Goal: Check status

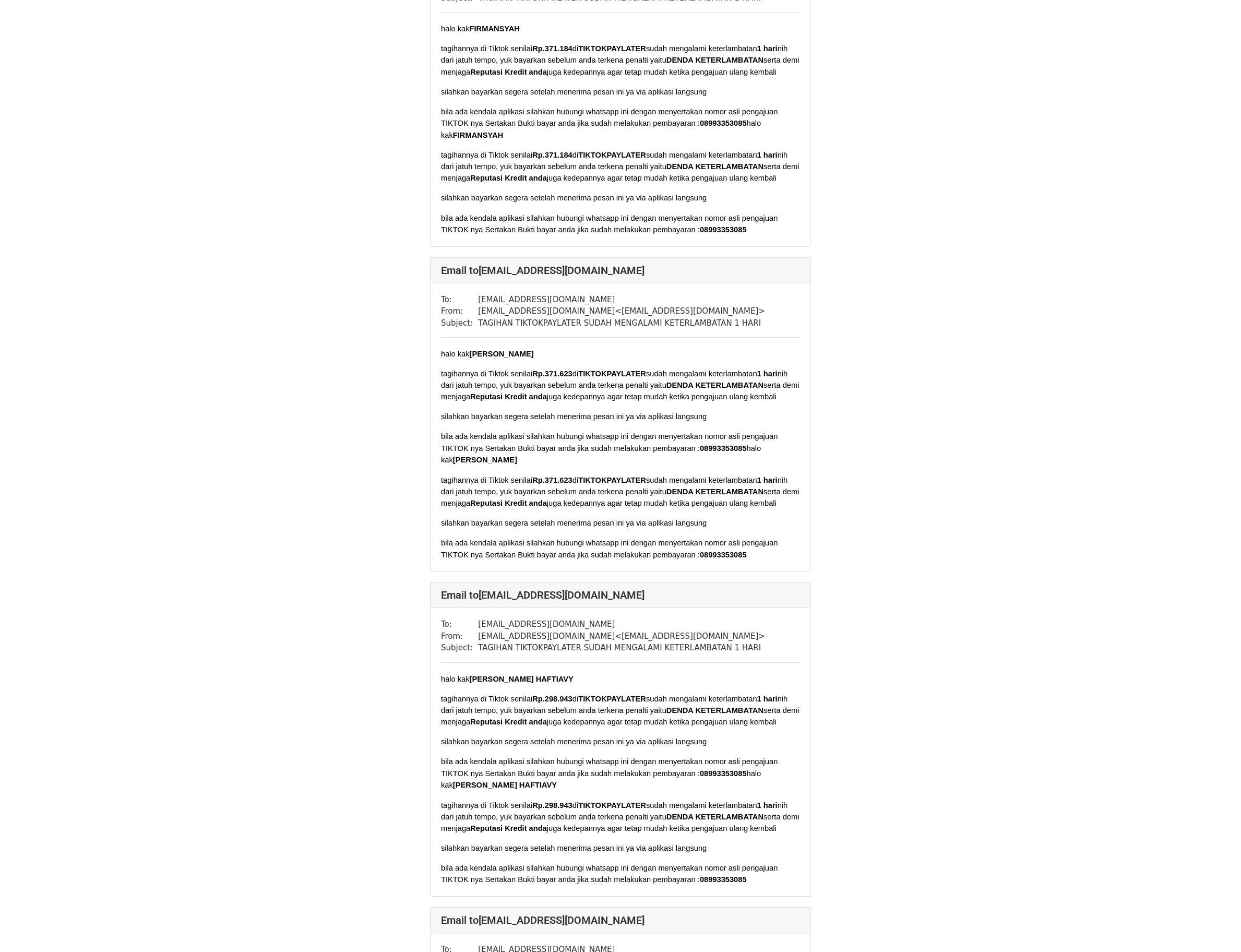
scroll to position [1565, 0]
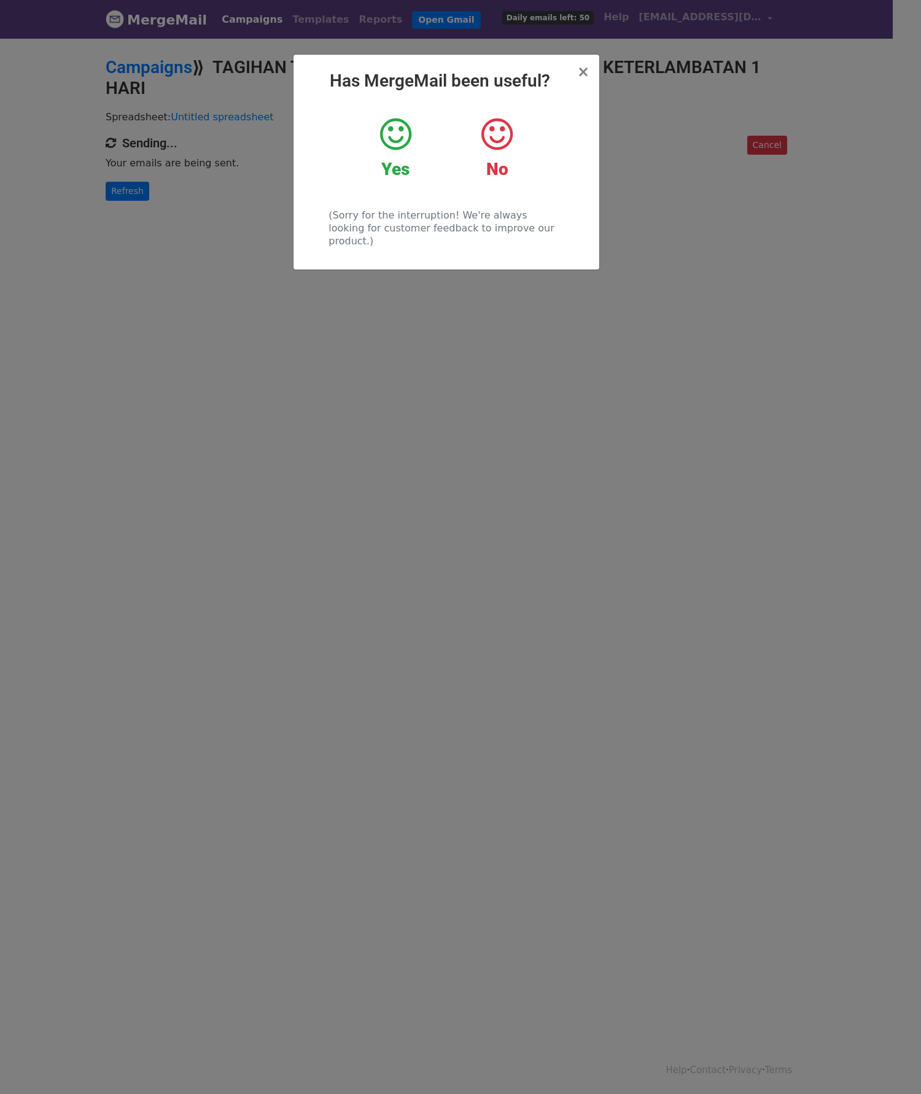
click at [576, 74] on h2 "Has MergeMail been useful?" at bounding box center [446, 81] width 286 height 21
click at [578, 74] on span "×" at bounding box center [583, 71] width 12 height 17
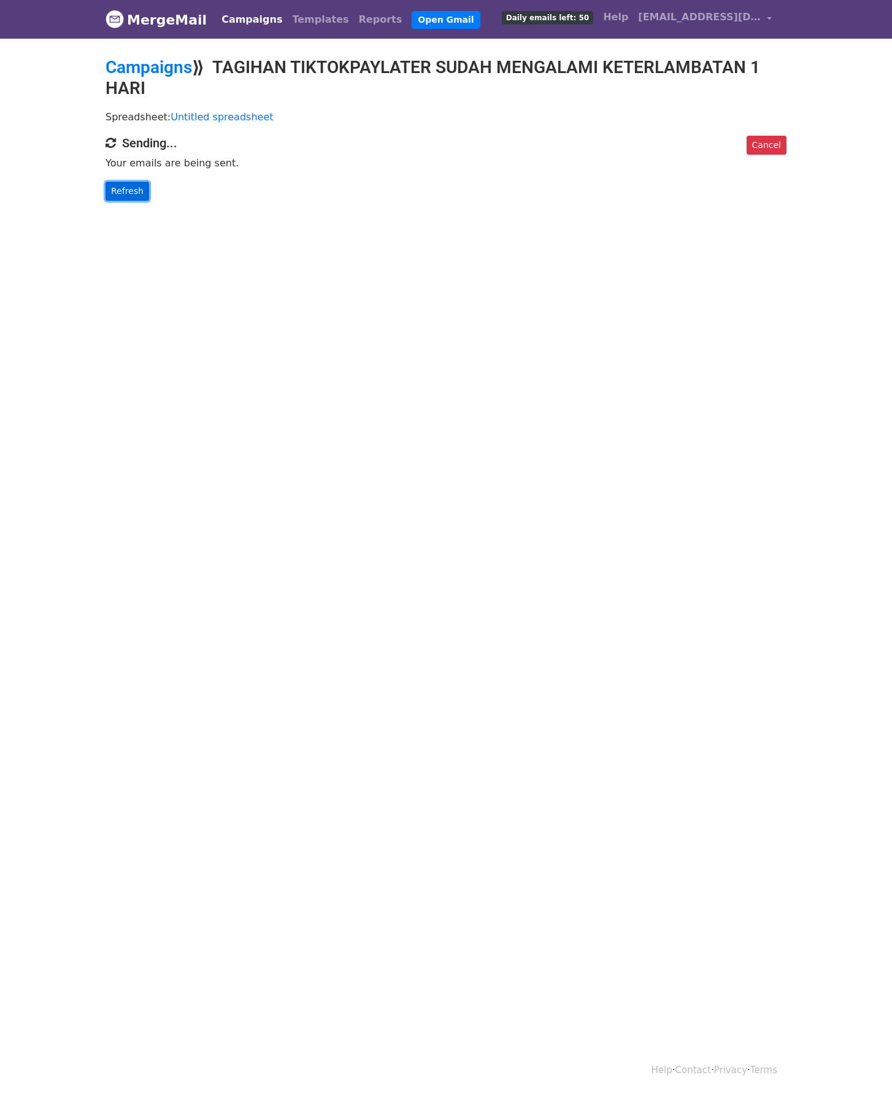
click at [113, 195] on link "Refresh" at bounding box center [128, 191] width 44 height 19
click at [131, 196] on link "Refresh" at bounding box center [128, 191] width 44 height 19
